Goal: Book appointment/travel/reservation

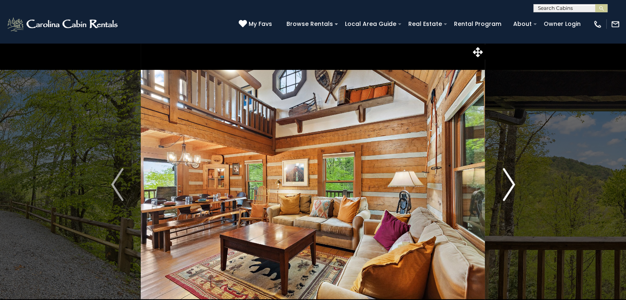
click at [510, 187] on img "Next" at bounding box center [508, 184] width 12 height 33
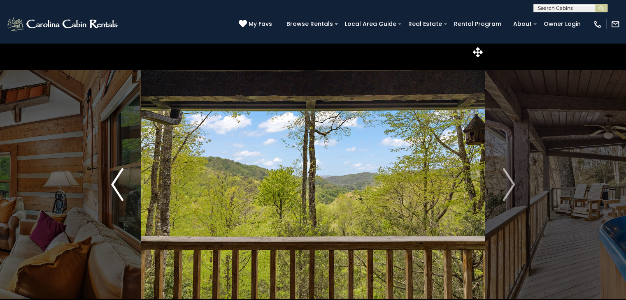
click at [116, 180] on img "Previous" at bounding box center [117, 184] width 12 height 33
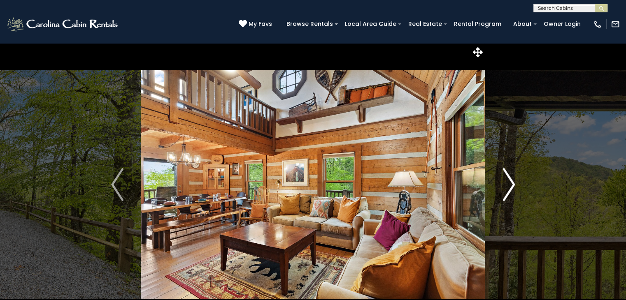
click at [509, 183] on img "Next" at bounding box center [508, 184] width 12 height 33
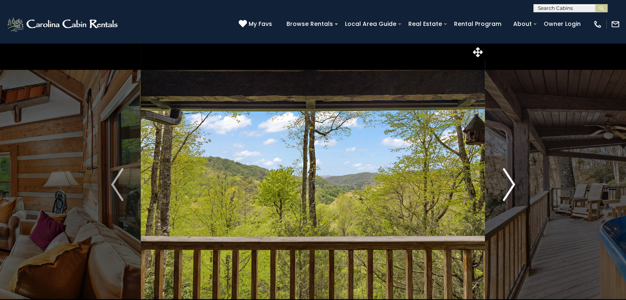
click at [509, 183] on img "Next" at bounding box center [508, 184] width 12 height 33
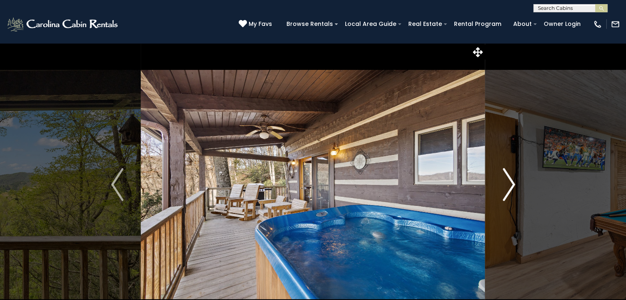
click at [509, 183] on img "Next" at bounding box center [508, 184] width 12 height 33
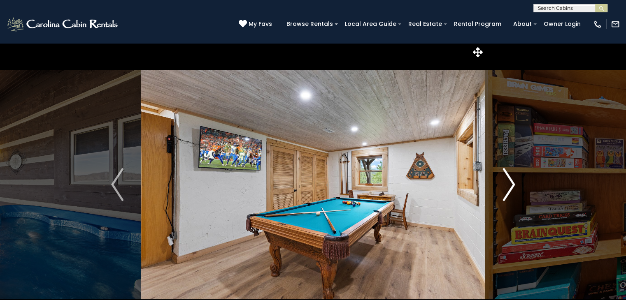
click at [509, 183] on img "Next" at bounding box center [508, 184] width 12 height 33
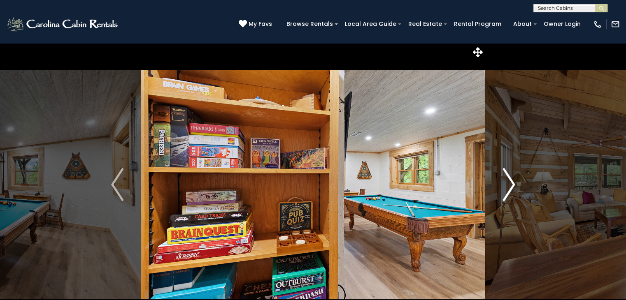
click at [509, 183] on img "Next" at bounding box center [508, 184] width 12 height 33
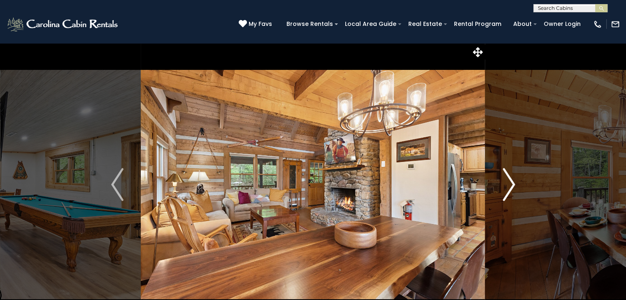
click at [509, 183] on img "Next" at bounding box center [508, 184] width 12 height 33
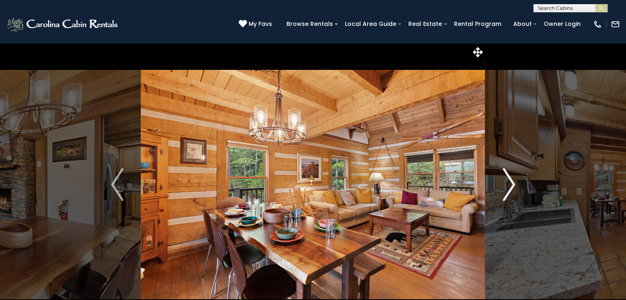
click at [509, 183] on img "Next" at bounding box center [508, 184] width 12 height 33
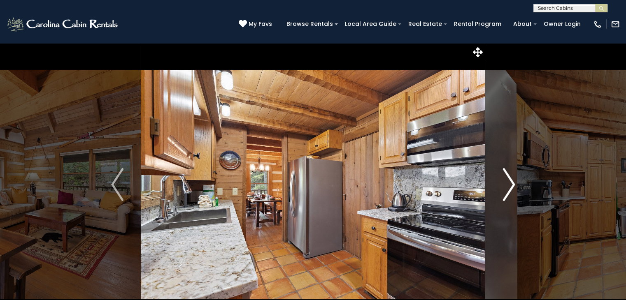
click at [509, 183] on img "Next" at bounding box center [508, 184] width 12 height 33
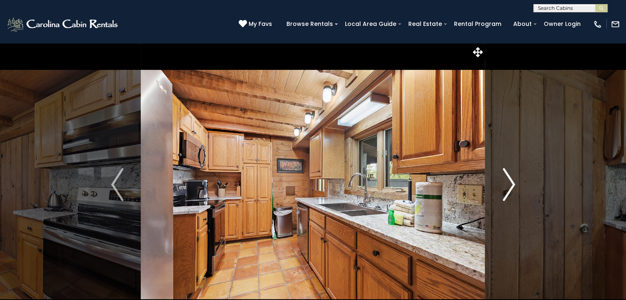
click at [509, 183] on img "Next" at bounding box center [508, 184] width 12 height 33
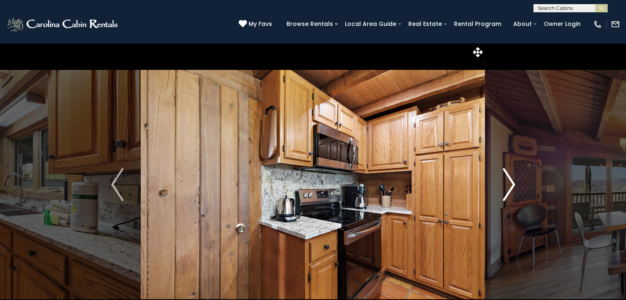
click at [501, 183] on button "Next" at bounding box center [508, 185] width 47 height 284
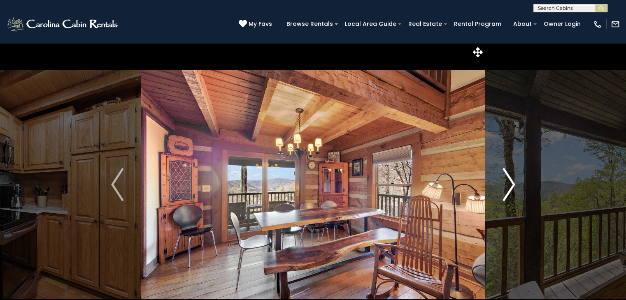
click at [510, 188] on img "Next" at bounding box center [508, 184] width 12 height 33
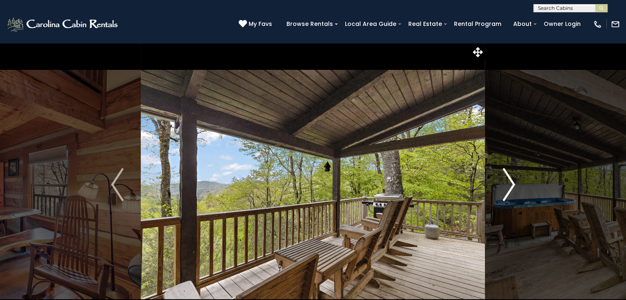
click at [510, 188] on img "Next" at bounding box center [508, 184] width 12 height 33
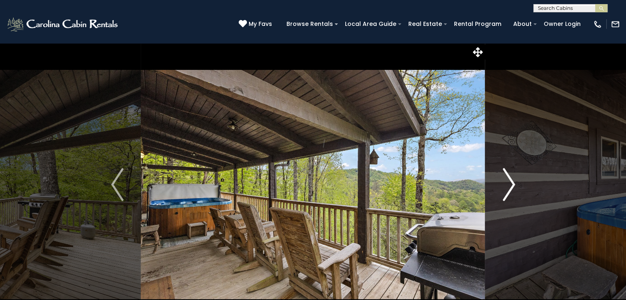
click at [510, 188] on img "Next" at bounding box center [508, 184] width 12 height 33
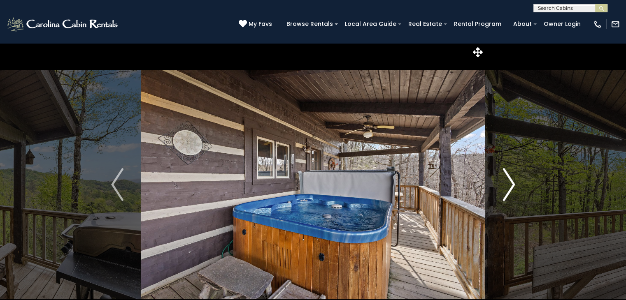
click at [512, 183] on img "Next" at bounding box center [508, 184] width 12 height 33
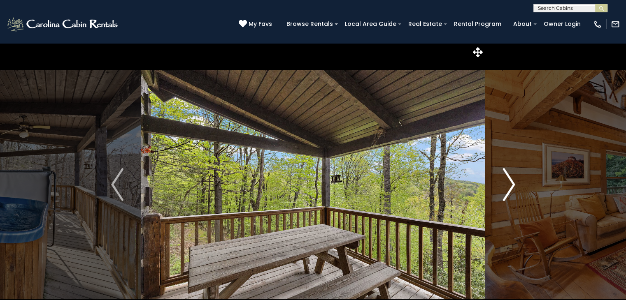
click at [506, 188] on img "Next" at bounding box center [508, 184] width 12 height 33
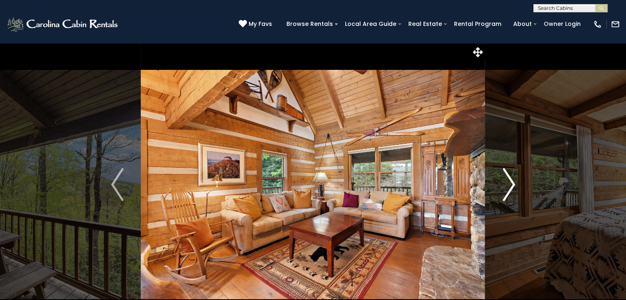
click at [506, 188] on img "Next" at bounding box center [508, 184] width 12 height 33
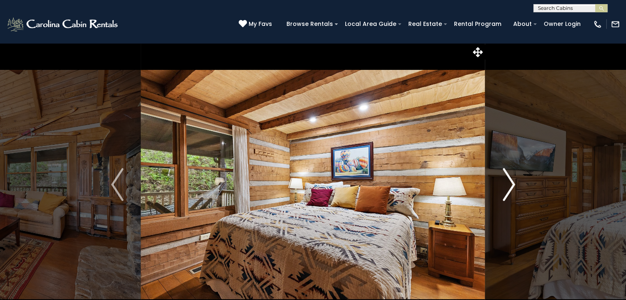
click at [506, 188] on img "Next" at bounding box center [508, 184] width 12 height 33
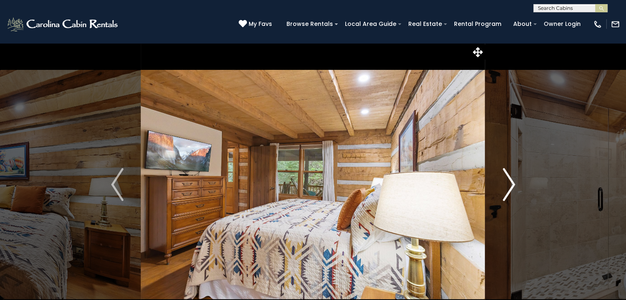
click at [506, 188] on img "Next" at bounding box center [508, 184] width 12 height 33
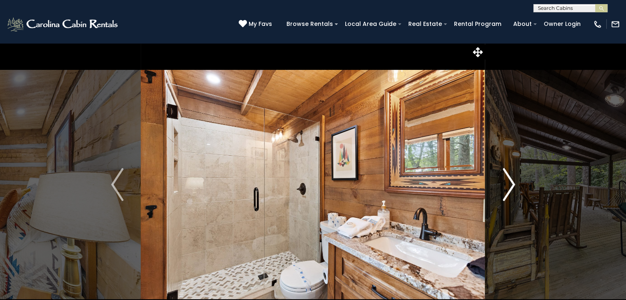
click at [506, 188] on img "Next" at bounding box center [508, 184] width 12 height 33
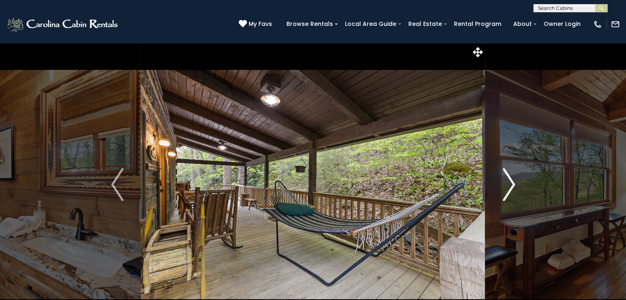
click at [511, 185] on img "Next" at bounding box center [508, 184] width 12 height 33
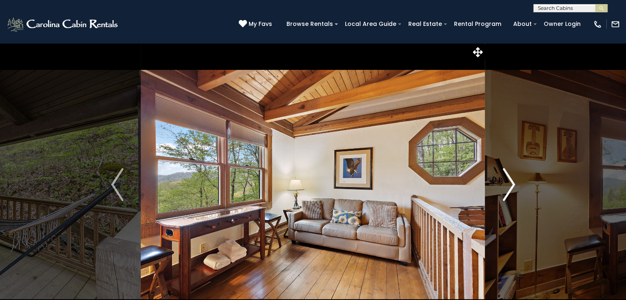
click at [511, 185] on img "Next" at bounding box center [508, 184] width 12 height 33
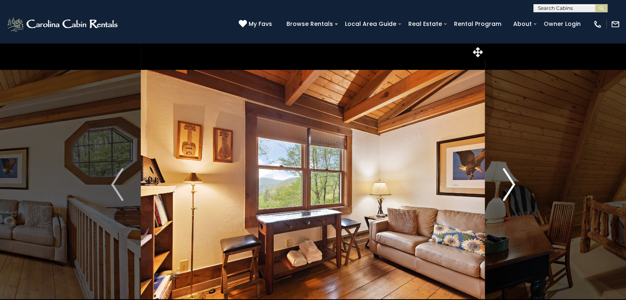
click at [511, 185] on img "Next" at bounding box center [508, 184] width 12 height 33
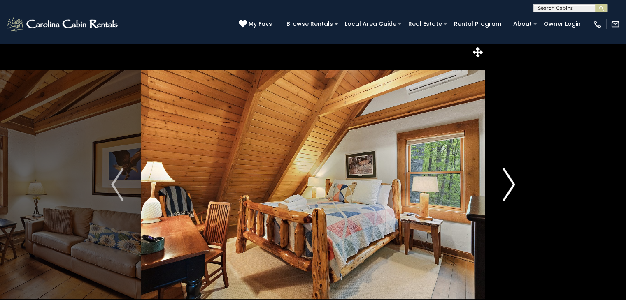
click at [511, 185] on img "Next" at bounding box center [508, 184] width 12 height 33
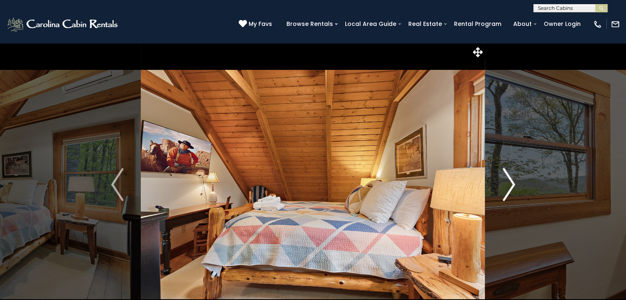
click at [511, 185] on img "Next" at bounding box center [508, 184] width 12 height 33
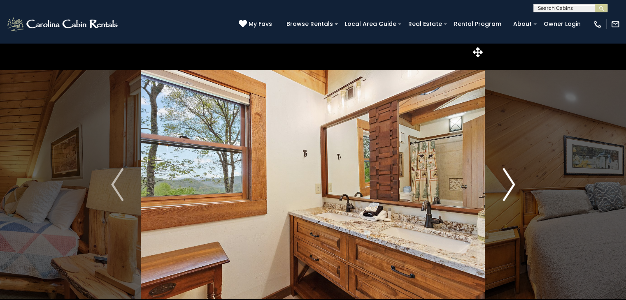
click at [511, 185] on img "Next" at bounding box center [508, 184] width 12 height 33
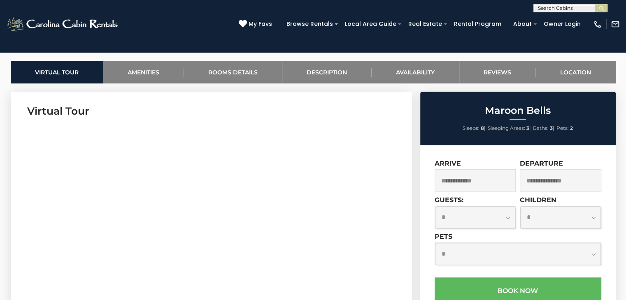
scroll to position [374, 0]
click at [412, 64] on link "Availability" at bounding box center [416, 72] width 88 height 23
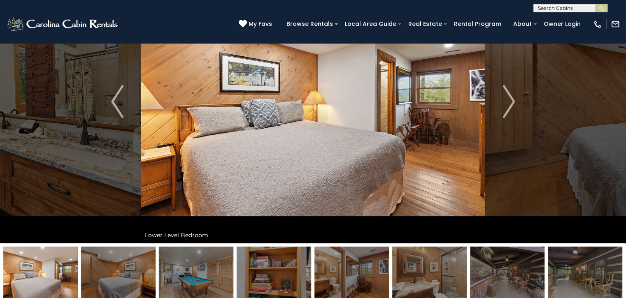
scroll to position [84, 0]
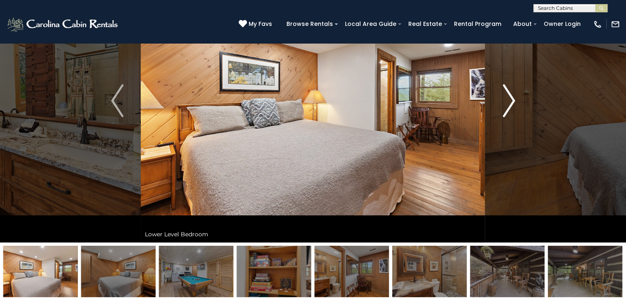
click at [510, 98] on img "Next" at bounding box center [508, 100] width 12 height 33
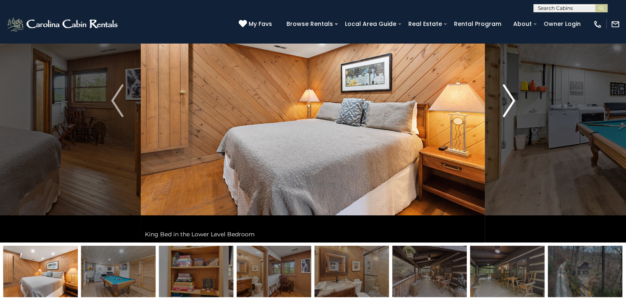
click at [510, 98] on img "Next" at bounding box center [508, 100] width 12 height 33
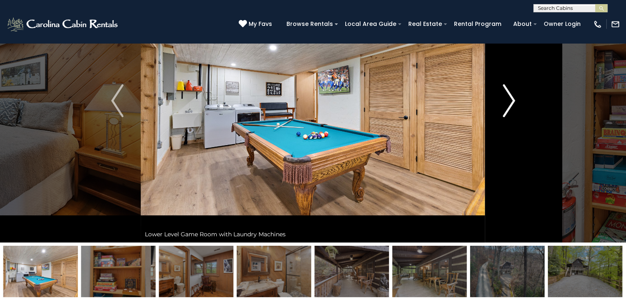
click at [510, 98] on img "Next" at bounding box center [508, 100] width 12 height 33
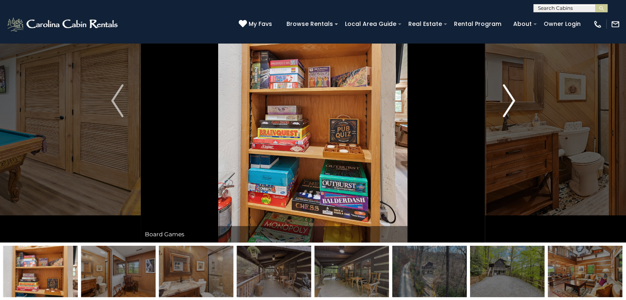
click at [510, 98] on img "Next" at bounding box center [508, 100] width 12 height 33
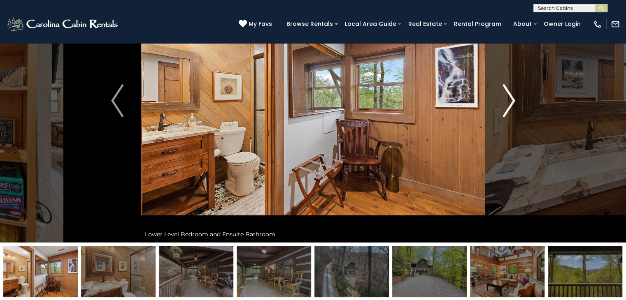
click at [510, 98] on img "Next" at bounding box center [508, 100] width 12 height 33
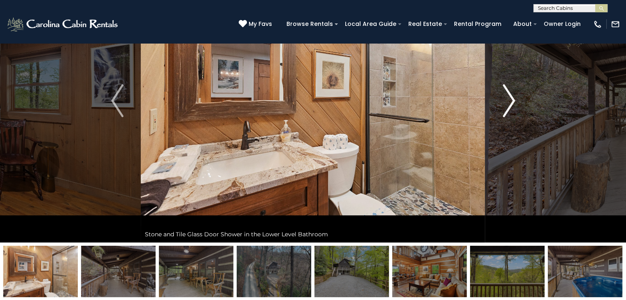
click at [510, 98] on img "Next" at bounding box center [508, 100] width 12 height 33
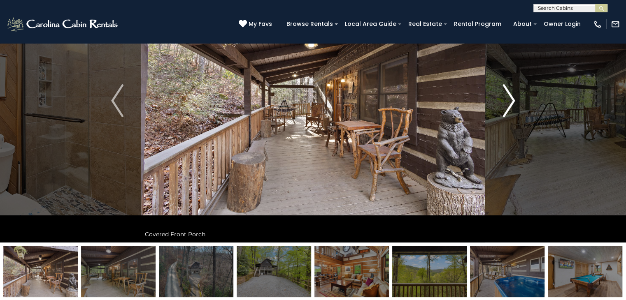
click at [510, 98] on img "Next" at bounding box center [508, 100] width 12 height 33
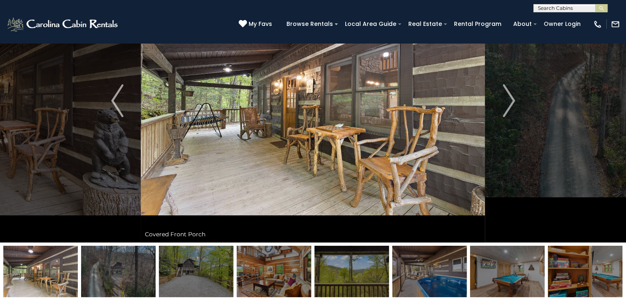
scroll to position [0, 0]
